Goal: Task Accomplishment & Management: Complete application form

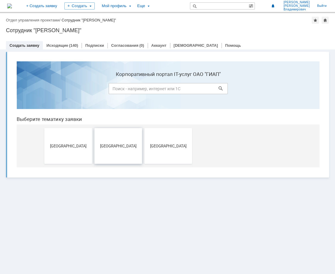
drag, startPoint x: 126, startPoint y: 150, endPoint x: 162, endPoint y: 210, distance: 70.0
click at [126, 150] on button "[GEOGRAPHIC_DATA]" at bounding box center [118, 146] width 48 height 36
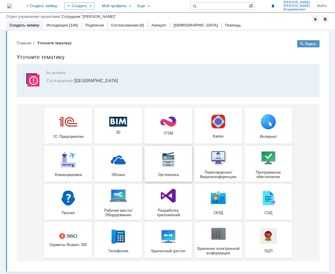
scroll to position [1, 0]
click at [219, 241] on img at bounding box center [218, 234] width 18 height 18
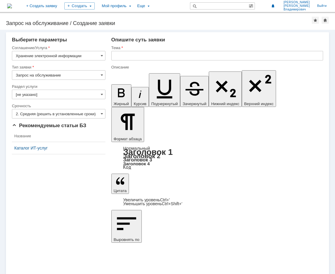
drag, startPoint x: 309, startPoint y: 1515, endPoint x: 442, endPoint y: 1607, distance: 161.4
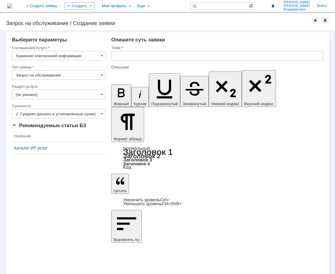
drag, startPoint x: 153, startPoint y: 1518, endPoint x: 156, endPoint y: 1518, distance: 3.3
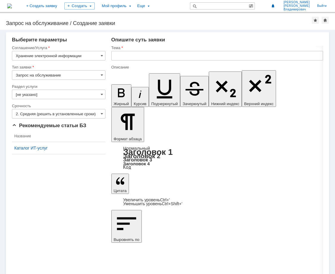
type input "\\rumofsv0001\Гродно Азот\"
paste input "\\rumofsv0001\Гродно Азот\"
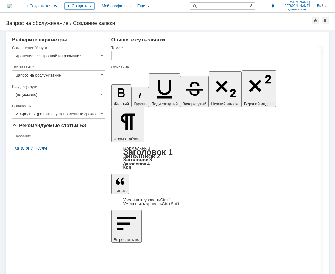
type input "\\rumofsv0001\Гродно Азот\"
drag, startPoint x: 313, startPoint y: 149, endPoint x: 220, endPoint y: 136, distance: 93.9
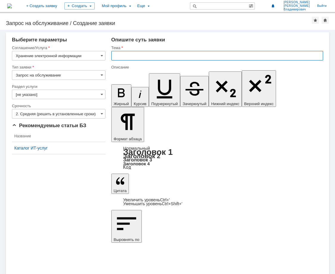
drag, startPoint x: 127, startPoint y: 58, endPoint x: 131, endPoint y: 58, distance: 3.6
click at [128, 58] on input "text" at bounding box center [217, 56] width 212 height 10
type input "Доступ к сетевому ресурсу по приказу П-440 от 19.09.2025"
